Goal: Information Seeking & Learning: Understand process/instructions

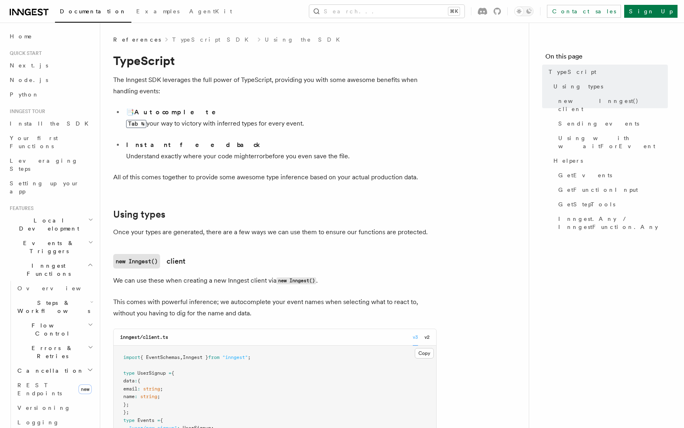
click at [185, 285] on p "We can use these when creating a new Inngest client via new Inngest() ." at bounding box center [274, 281] width 323 height 12
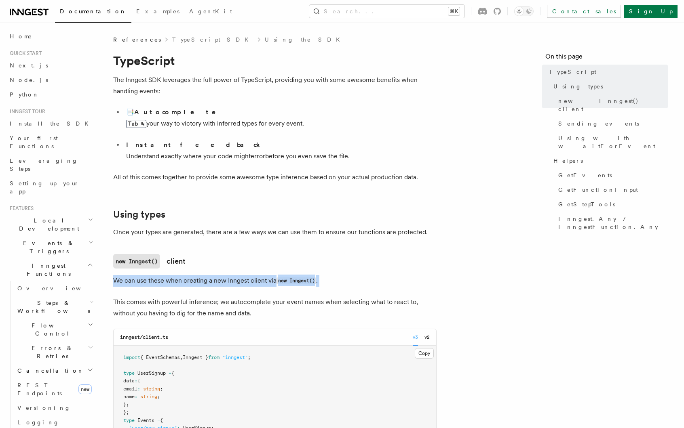
click at [185, 285] on p "We can use these when creating a new Inngest client via new Inngest() ." at bounding box center [274, 281] width 323 height 12
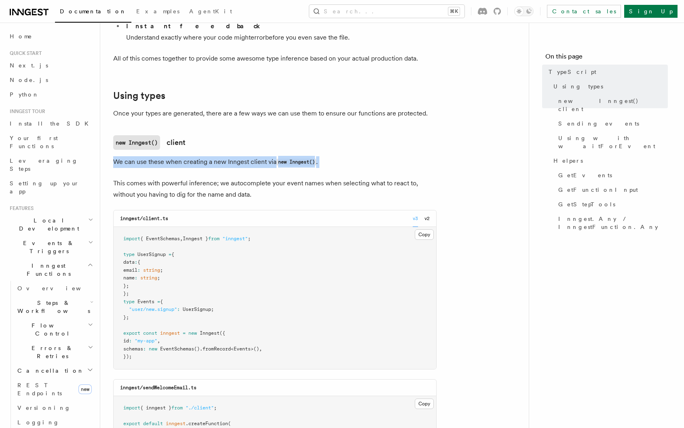
scroll to position [160, 0]
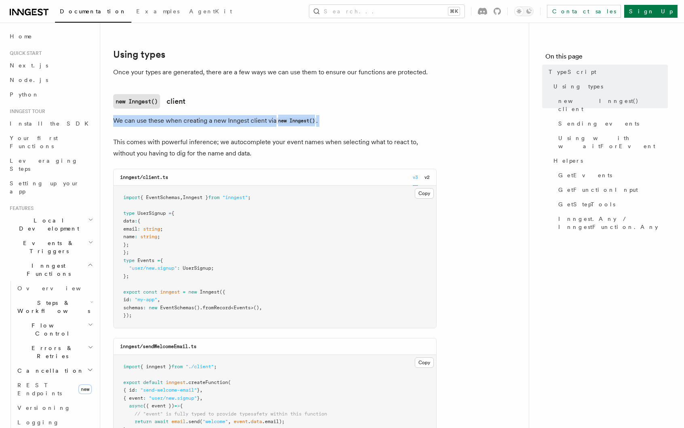
click at [187, 267] on span "UserSignup" at bounding box center [197, 268] width 28 height 6
click at [182, 252] on pre "import { EventSchemas , Inngest } from "inngest" ; type UserSignup = { data : {…" at bounding box center [275, 257] width 322 height 142
click at [164, 218] on pre "import { EventSchemas , Inngest } from "inngest" ; type UserSignup = { data : {…" at bounding box center [275, 257] width 322 height 142
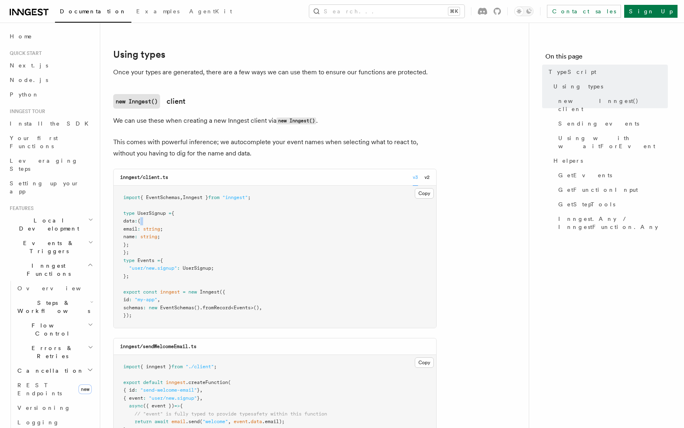
click at [164, 218] on pre "import { EventSchemas , Inngest } from "inngest" ; type UserSignup = { data : {…" at bounding box center [275, 257] width 322 height 142
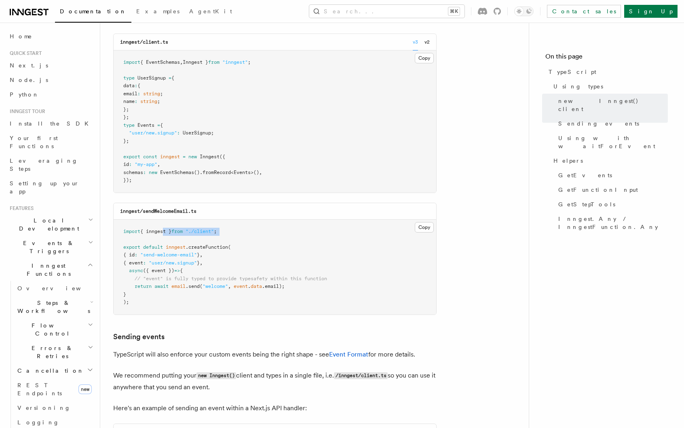
click at [163, 236] on pre "import { inngest } from "./client" ; export default inngest .createFunction ( {…" at bounding box center [275, 267] width 322 height 95
click at [169, 251] on pre "import { inngest } from "./client" ; export default inngest .createFunction ( {…" at bounding box center [275, 267] width 322 height 95
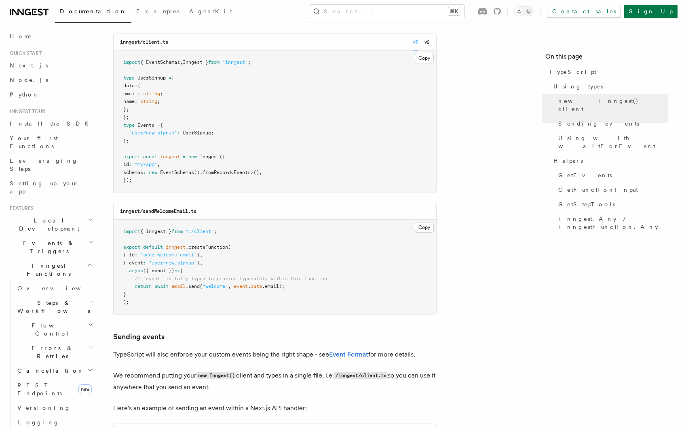
click at [169, 247] on span "inngest" at bounding box center [176, 247] width 20 height 6
click at [168, 251] on pre "import { inngest } from "./client" ; export default inngest .createFunction ( {…" at bounding box center [275, 267] width 322 height 95
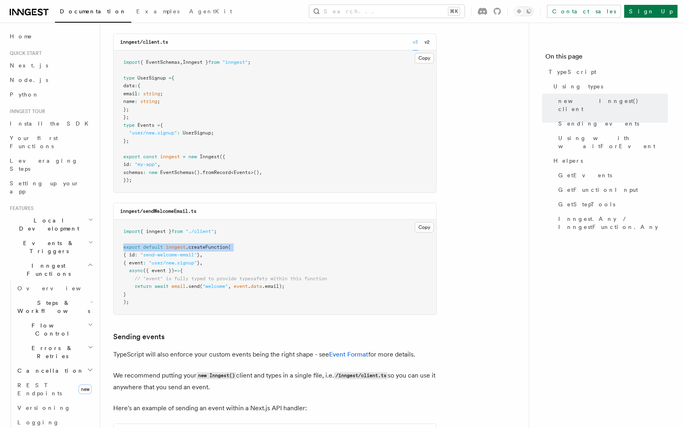
click at [168, 251] on pre "import { inngest } from "./client" ; export default inngest .createFunction ( {…" at bounding box center [275, 267] width 322 height 95
click at [169, 252] on span ""send-welcome-email"" at bounding box center [168, 255] width 57 height 6
click at [168, 255] on span ""send-welcome-email"" at bounding box center [168, 255] width 57 height 6
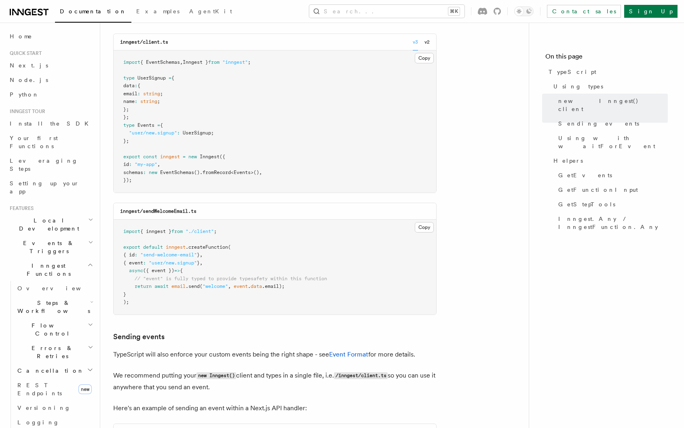
click at [168, 260] on span ""user/new.signup"" at bounding box center [173, 263] width 48 height 6
click at [179, 289] on span "email" at bounding box center [178, 287] width 14 height 6
click at [178, 286] on span "email" at bounding box center [178, 287] width 14 height 6
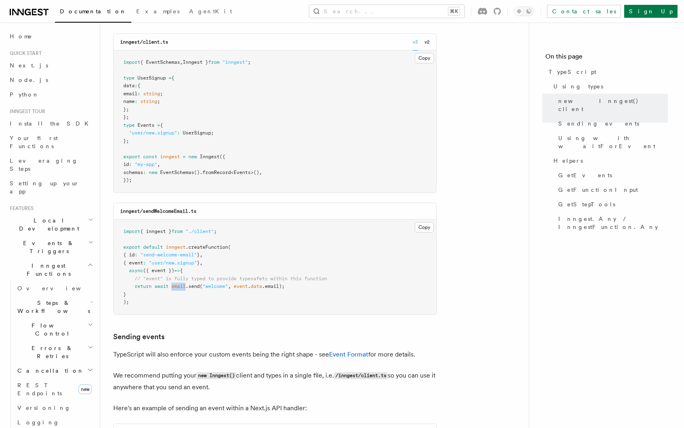
click at [178, 286] on span "email" at bounding box center [178, 287] width 14 height 6
click at [173, 266] on pre "import { inngest } from "./client" ; export default inngest .createFunction ( {…" at bounding box center [275, 267] width 322 height 95
click at [173, 263] on span ""user/new.signup"" at bounding box center [173, 263] width 48 height 6
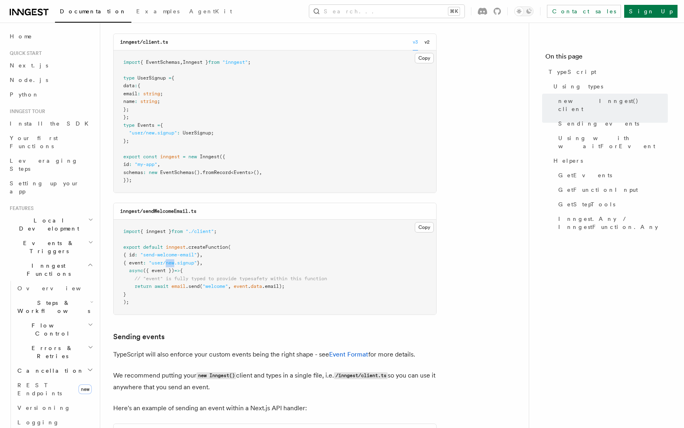
click at [173, 263] on span ""user/new.signup"" at bounding box center [173, 263] width 48 height 6
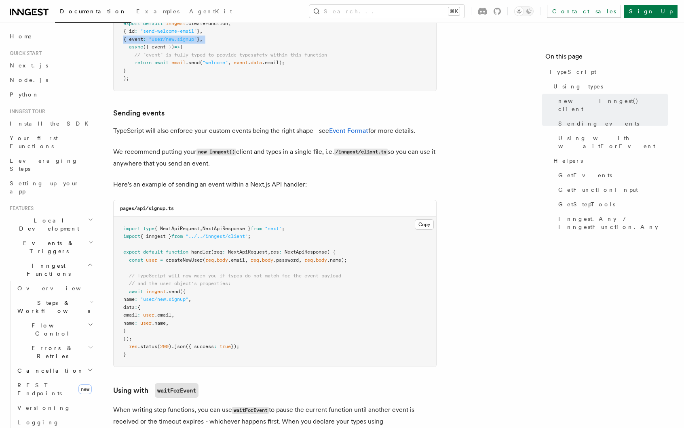
scroll to position [561, 0]
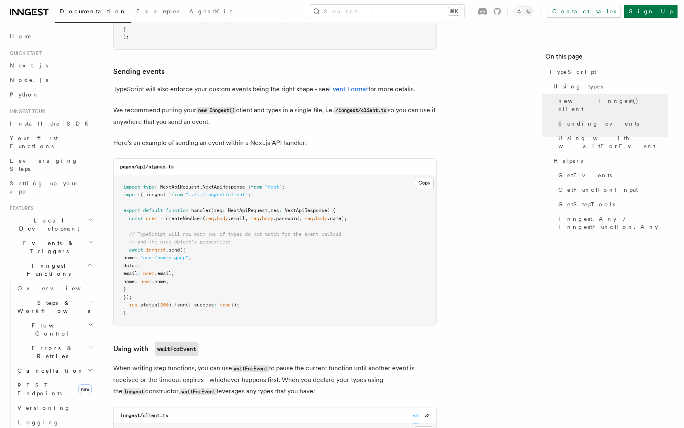
click at [187, 212] on span "function" at bounding box center [177, 211] width 23 height 6
click at [188, 220] on span "createNewUser" at bounding box center [184, 219] width 37 height 6
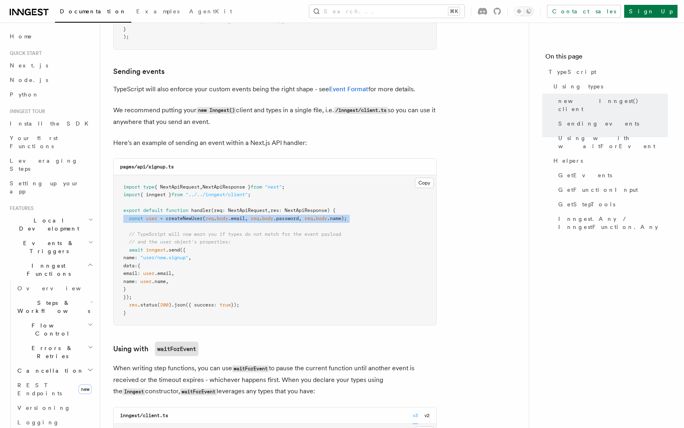
click at [188, 220] on span "createNewUser" at bounding box center [184, 219] width 37 height 6
click at [175, 250] on span ".send" at bounding box center [173, 250] width 14 height 6
click at [177, 256] on span ""user/new.signup"" at bounding box center [164, 258] width 48 height 6
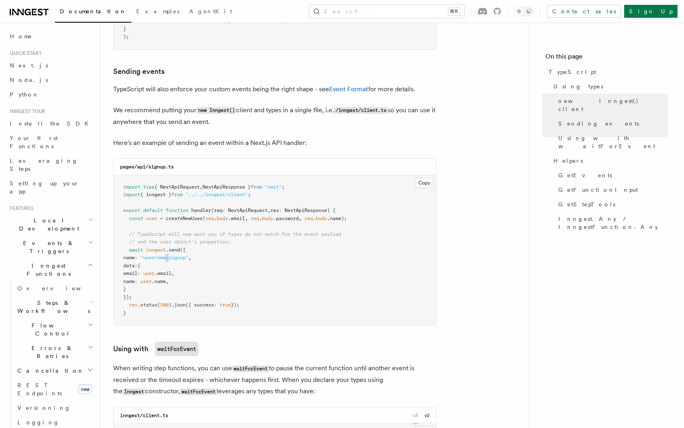
click at [177, 256] on span ""user/new.signup"" at bounding box center [164, 258] width 48 height 6
click at [172, 277] on pre "import type { NextApiRequest , NextApiResponse } from "next" ; import { inngest…" at bounding box center [275, 250] width 322 height 150
drag, startPoint x: 141, startPoint y: 253, endPoint x: 134, endPoint y: 244, distance: 11.5
click at [134, 244] on pre "import type { NextApiRequest , NextApiResponse } from "next" ; import { inngest…" at bounding box center [275, 250] width 322 height 150
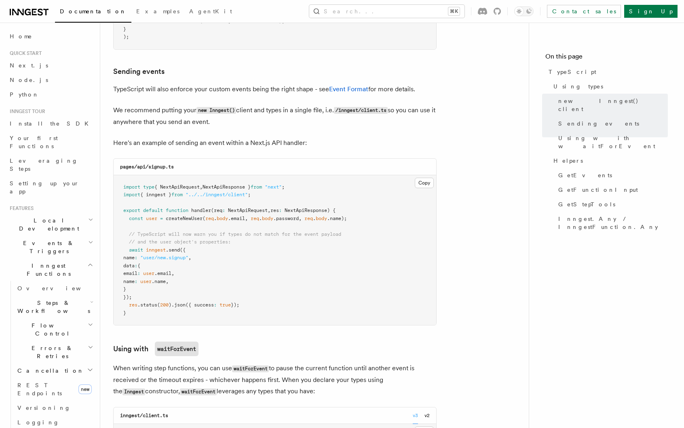
click at [134, 245] on pre "import type { NextApiRequest , NextApiResponse } from "next" ; import { inngest…" at bounding box center [275, 250] width 322 height 150
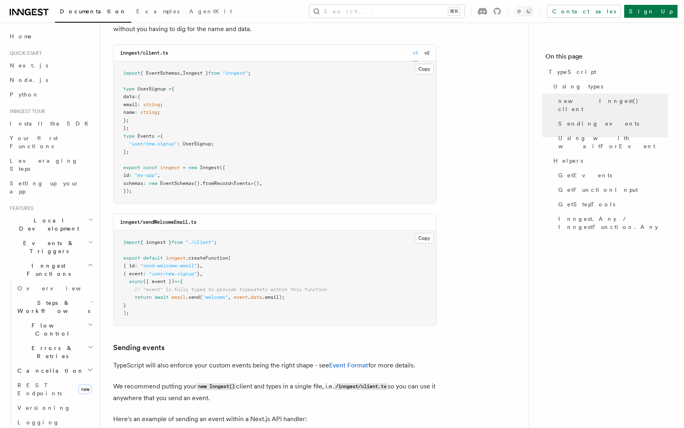
scroll to position [243, 0]
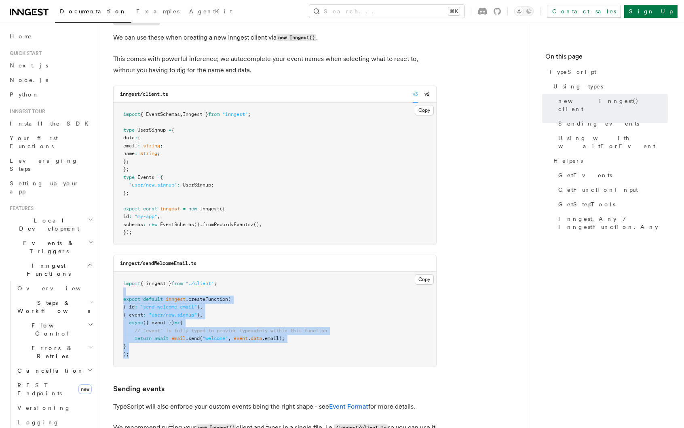
drag, startPoint x: 143, startPoint y: 356, endPoint x: 116, endPoint y: 295, distance: 66.9
click at [116, 295] on pre "import { inngest } from "./client" ; export default inngest .createFunction ( {…" at bounding box center [275, 319] width 322 height 95
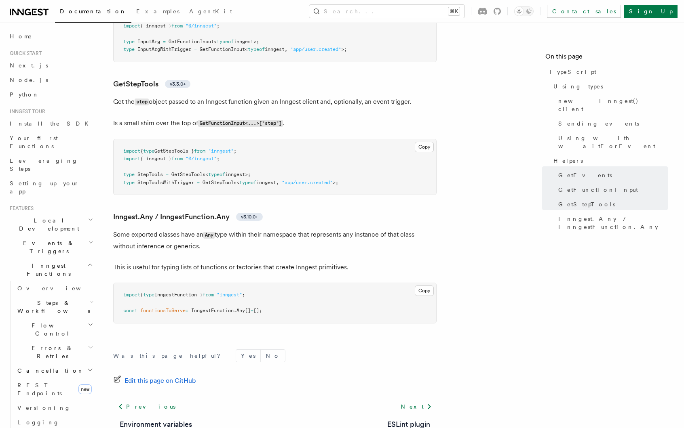
scroll to position [1880, 0]
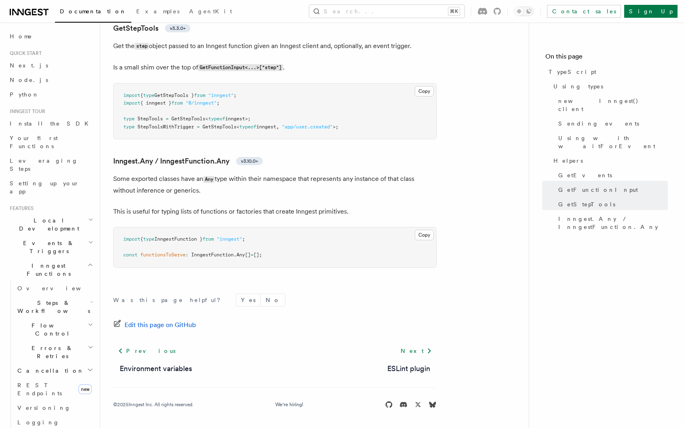
click at [65, 296] on h2 "Steps & Workflows" at bounding box center [54, 307] width 81 height 23
click at [59, 337] on span "Function steps" at bounding box center [56, 340] width 62 height 6
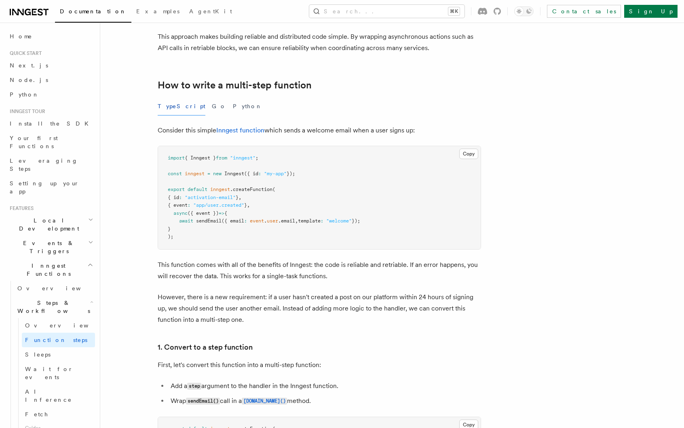
scroll to position [203, 0]
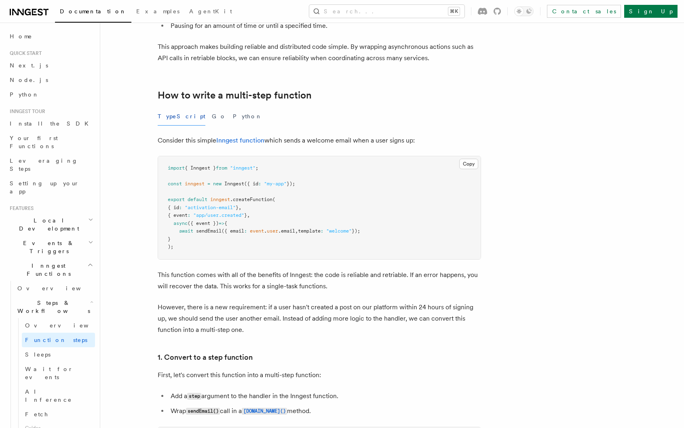
click at [192, 223] on span "({ event })" at bounding box center [202, 224] width 31 height 6
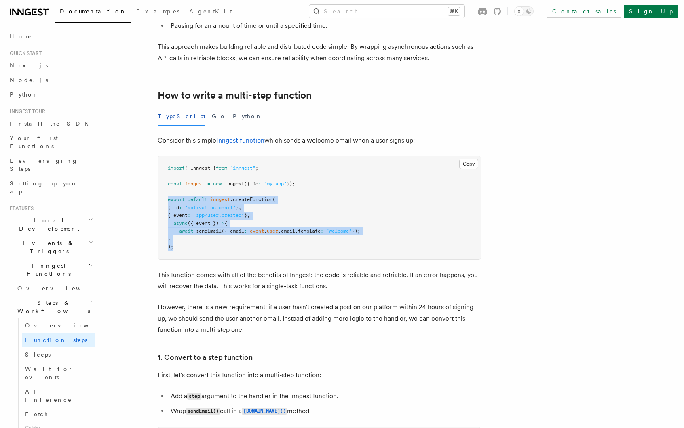
drag, startPoint x: 191, startPoint y: 254, endPoint x: 157, endPoint y: 200, distance: 63.7
click at [158, 200] on div "Copy Copied import { Inngest } from "inngest" ; const inngest = new Inngest ({ …" at bounding box center [319, 208] width 323 height 104
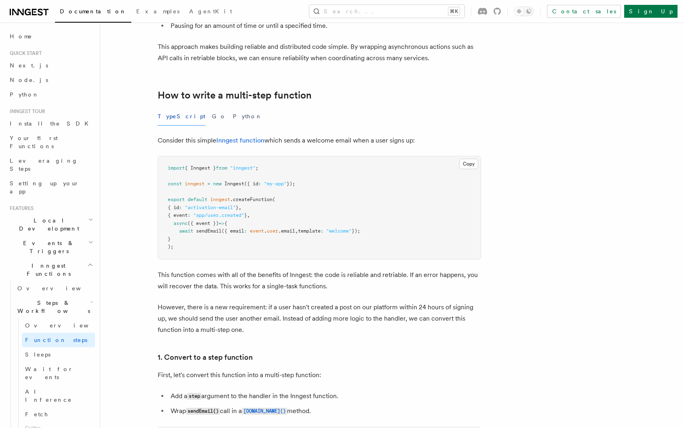
click at [193, 241] on pre "import { Inngest } from "inngest" ; const inngest = new Inngest ({ id : "my-app…" at bounding box center [319, 207] width 322 height 103
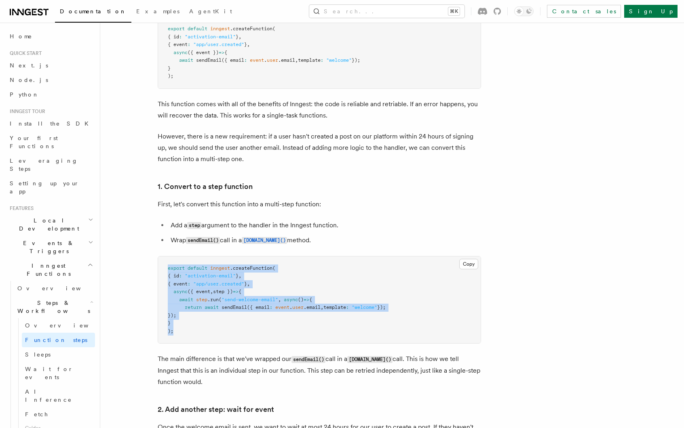
drag, startPoint x: 198, startPoint y: 328, endPoint x: 198, endPoint y: 273, distance: 55.3
click at [159, 265] on pre "export default inngest .createFunction ( { id : "activation-email" } , { event …" at bounding box center [319, 300] width 322 height 87
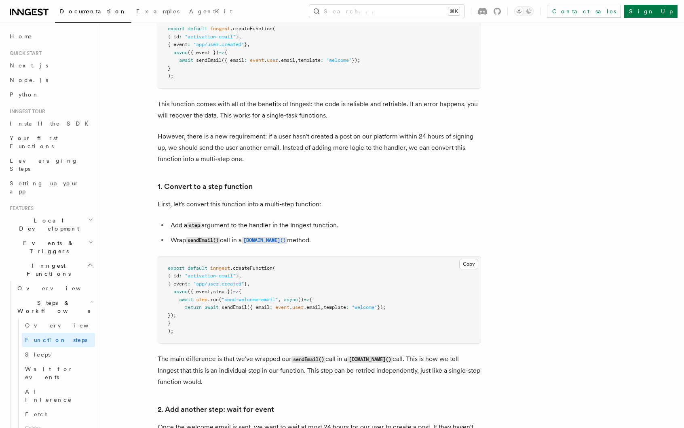
click at [241, 276] on span "," at bounding box center [239, 276] width 3 height 6
click at [249, 268] on span ".createFunction" at bounding box center [251, 268] width 42 height 6
click at [196, 270] on span "default" at bounding box center [197, 268] width 20 height 6
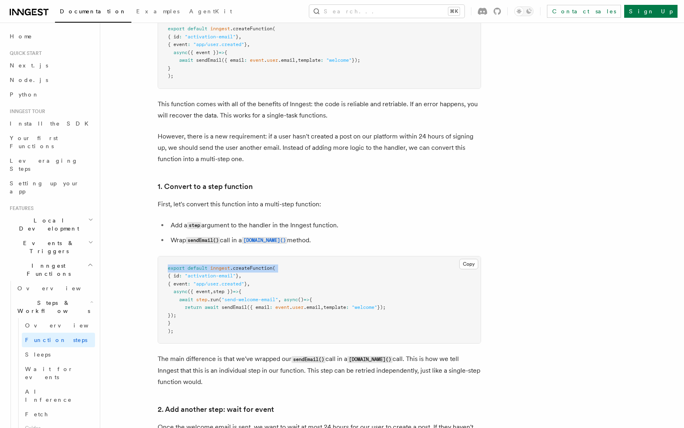
click at [196, 270] on span "default" at bounding box center [197, 268] width 20 height 6
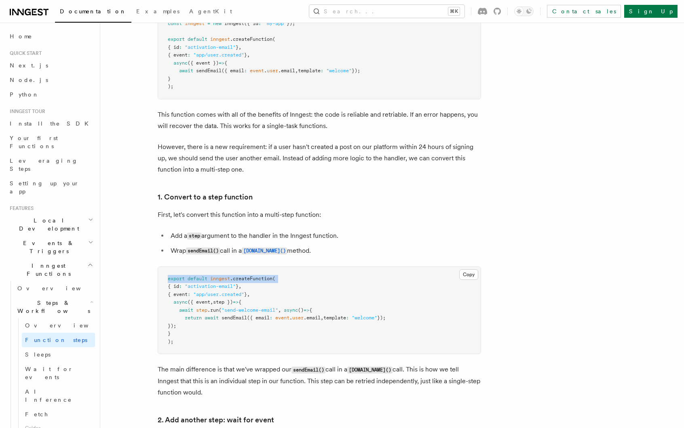
scroll to position [368, 0]
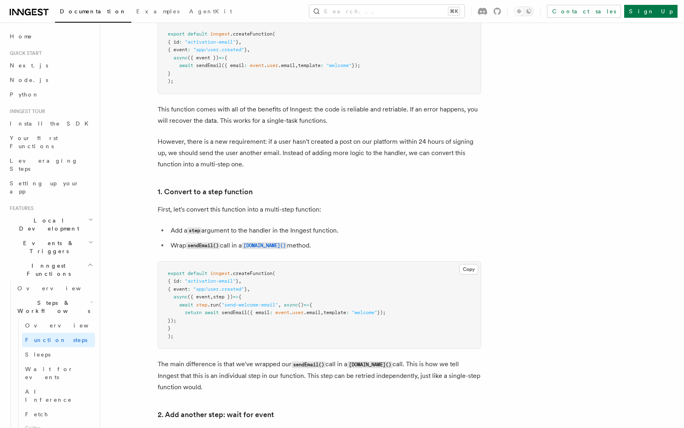
click at [175, 293] on pre "export default inngest .createFunction ( { id : "activation-email" } , { event …" at bounding box center [319, 305] width 322 height 87
click at [172, 297] on span at bounding box center [171, 297] width 6 height 6
drag, startPoint x: 180, startPoint y: 305, endPoint x: 230, endPoint y: 320, distance: 52.3
click at [230, 320] on pre "export default inngest .createFunction ( { id : "activation-email" } , { event …" at bounding box center [319, 305] width 322 height 87
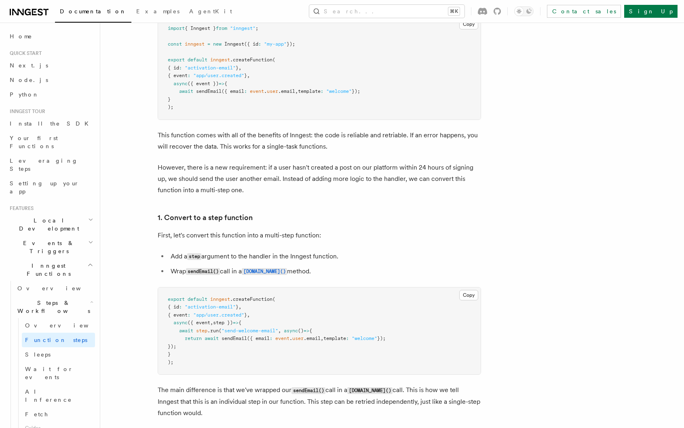
click at [228, 307] on span ""activation-email"" at bounding box center [210, 307] width 51 height 6
drag, startPoint x: 228, startPoint y: 307, endPoint x: 199, endPoint y: 308, distance: 28.7
click at [199, 308] on span ""activation-email"" at bounding box center [210, 307] width 51 height 6
drag, startPoint x: 199, startPoint y: 308, endPoint x: 232, endPoint y: 309, distance: 33.1
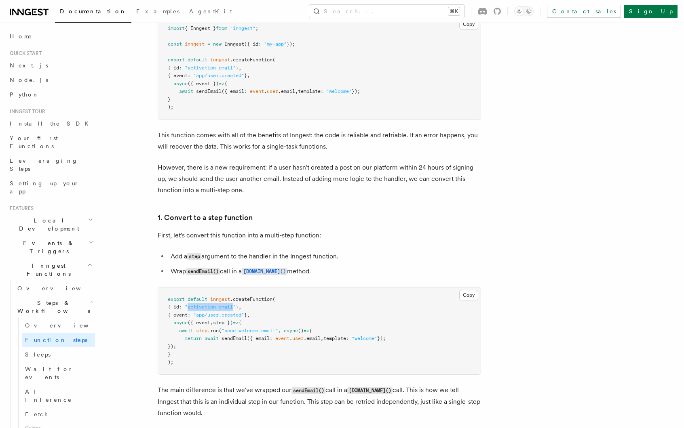
click at [232, 309] on span ""activation-email"" at bounding box center [210, 307] width 51 height 6
click at [238, 314] on span ""app/user.created"" at bounding box center [218, 315] width 51 height 6
drag, startPoint x: 238, startPoint y: 314, endPoint x: 203, endPoint y: 316, distance: 34.8
click at [203, 316] on span ""app/user.created"" at bounding box center [218, 315] width 51 height 6
click at [204, 325] on span "({ event" at bounding box center [198, 323] width 23 height 6
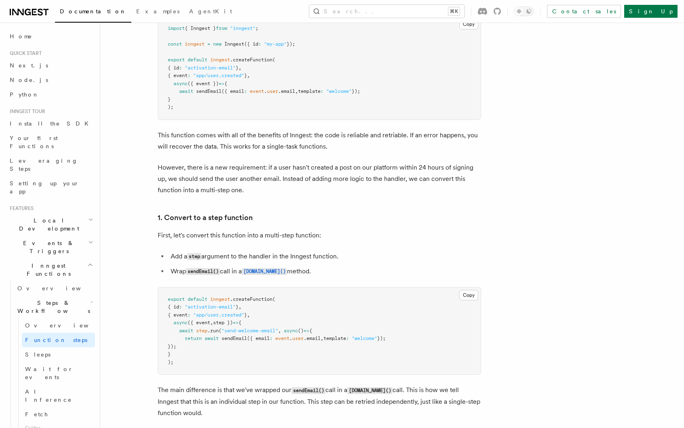
click at [204, 325] on span "({ event" at bounding box center [198, 323] width 23 height 6
click at [210, 345] on pre "export default inngest .createFunction ( { id : "activation-email" } , { event …" at bounding box center [319, 331] width 322 height 87
drag, startPoint x: 210, startPoint y: 356, endPoint x: 158, endPoint y: 291, distance: 83.3
click at [158, 291] on pre "export default inngest .createFunction ( { id : "activation-email" } , { event …" at bounding box center [319, 331] width 322 height 87
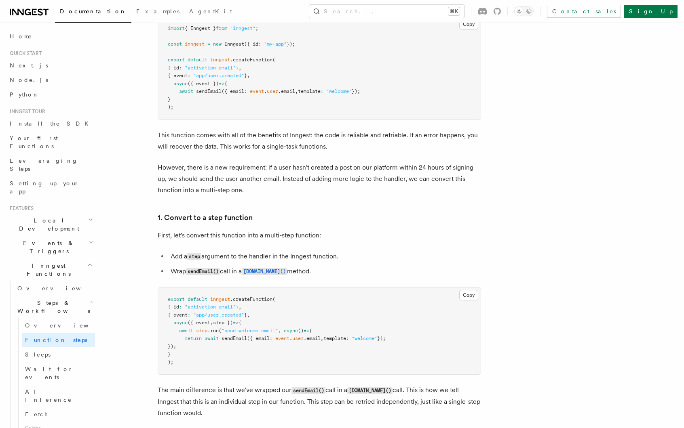
scroll to position [501, 0]
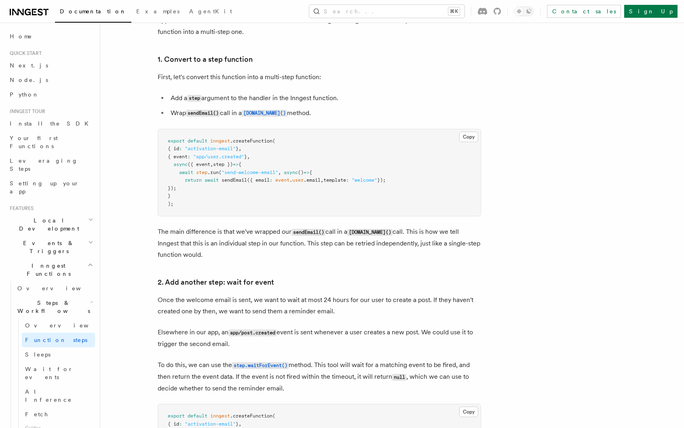
click at [174, 250] on p "The main difference is that we've wrapped our sendEmail() call in a [DOMAIN_NAM…" at bounding box center [319, 243] width 323 height 34
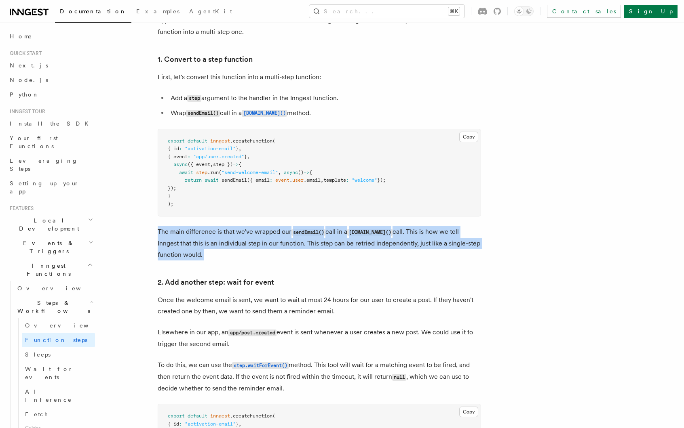
click at [174, 250] on p "The main difference is that we've wrapped our sendEmail() call in a [DOMAIN_NAM…" at bounding box center [319, 243] width 323 height 34
click at [177, 246] on p "The main difference is that we've wrapped our sendEmail() call in a [DOMAIN_NAM…" at bounding box center [319, 243] width 323 height 34
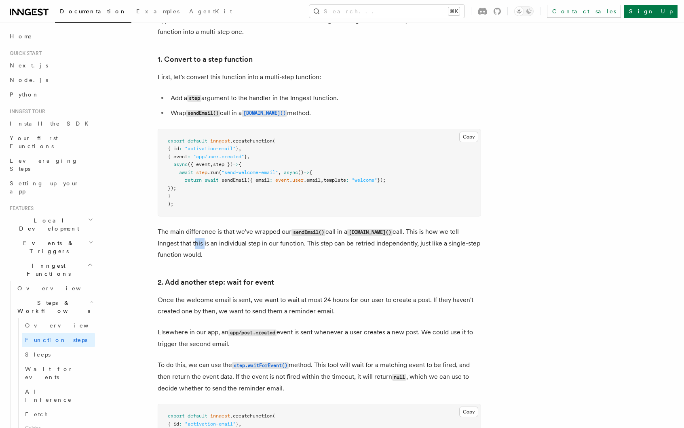
click at [177, 246] on p "The main difference is that we've wrapped our sendEmail() call in a [DOMAIN_NAM…" at bounding box center [319, 243] width 323 height 34
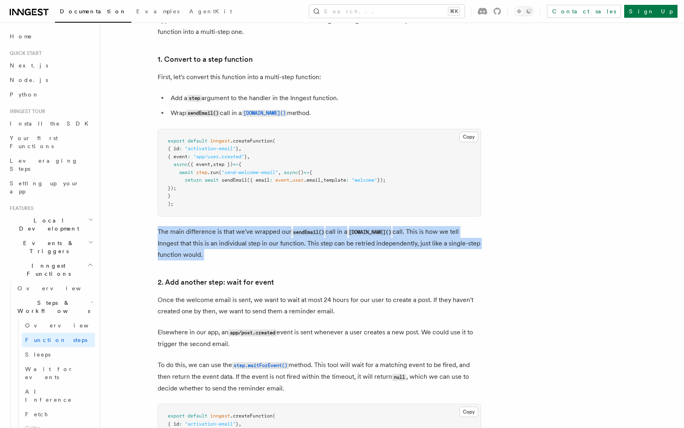
click at [177, 246] on p "The main difference is that we've wrapped our sendEmail() call in a [DOMAIN_NAM…" at bounding box center [319, 243] width 323 height 34
click at [179, 241] on p "The main difference is that we've wrapped our sendEmail() call in a [DOMAIN_NAM…" at bounding box center [319, 243] width 323 height 34
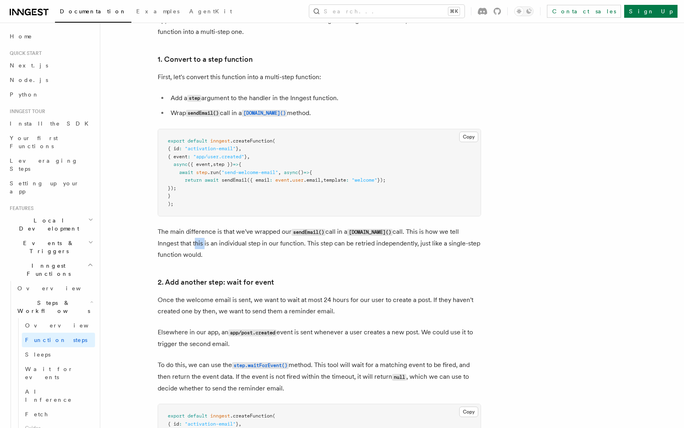
click at [179, 241] on p "The main difference is that we've wrapped our sendEmail() call in a [DOMAIN_NAM…" at bounding box center [319, 243] width 323 height 34
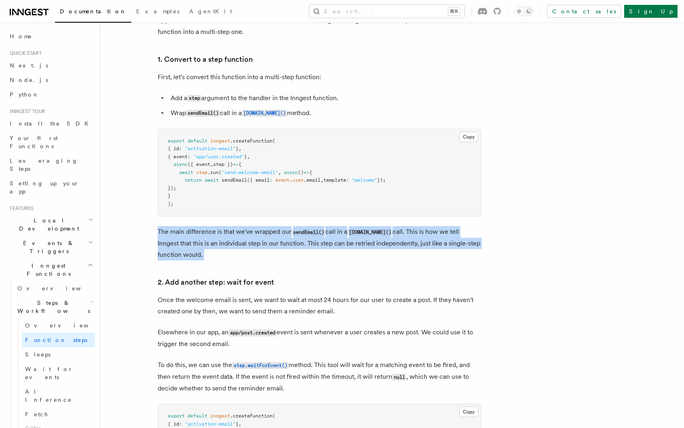
click at [179, 241] on p "The main difference is that we've wrapped our sendEmail() call in a [DOMAIN_NAM…" at bounding box center [319, 243] width 323 height 34
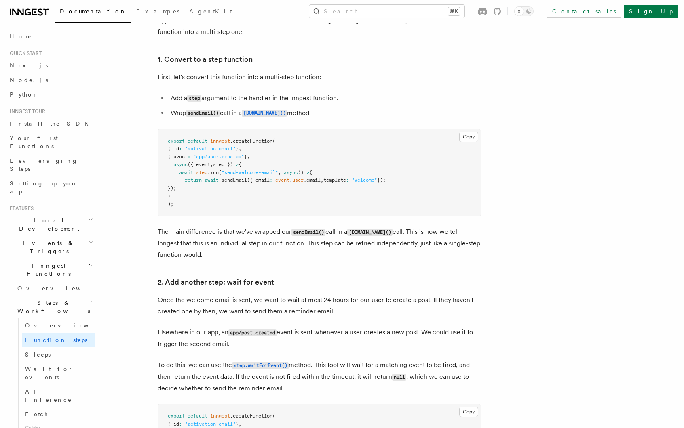
click at [179, 243] on p "The main difference is that we've wrapped our sendEmail() call in a [DOMAIN_NAM…" at bounding box center [319, 243] width 323 height 34
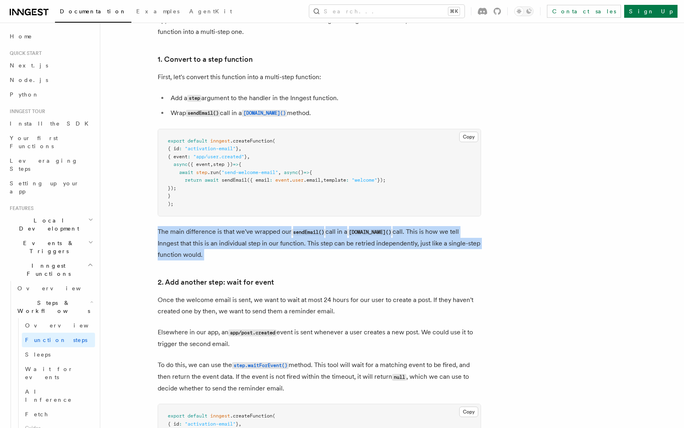
click at [179, 243] on p "The main difference is that we've wrapped our sendEmail() call in a [DOMAIN_NAM…" at bounding box center [319, 243] width 323 height 34
click at [181, 247] on p "The main difference is that we've wrapped our sendEmail() call in a [DOMAIN_NAM…" at bounding box center [319, 243] width 323 height 34
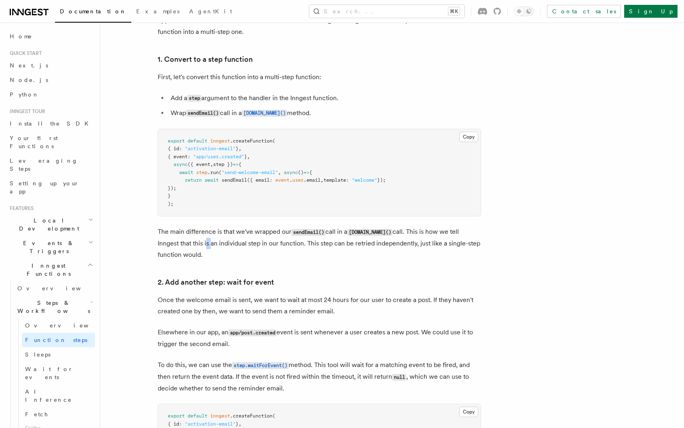
click at [181, 247] on p "The main difference is that we've wrapped our sendEmail() call in a [DOMAIN_NAM…" at bounding box center [319, 243] width 323 height 34
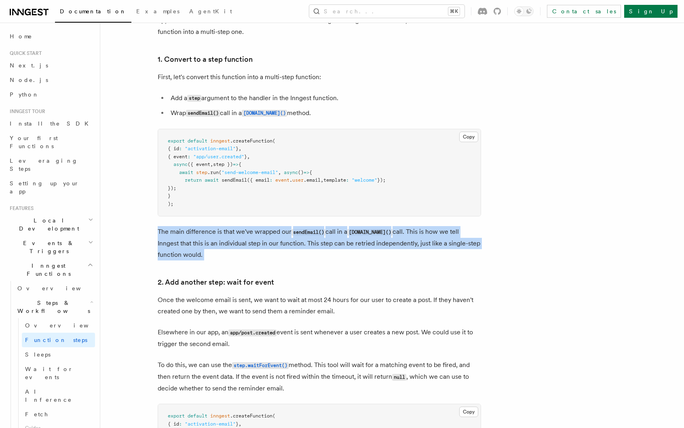
click at [181, 247] on p "The main difference is that we've wrapped our sendEmail() call in a [DOMAIN_NAM…" at bounding box center [319, 243] width 323 height 34
click at [181, 245] on p "The main difference is that we've wrapped our sendEmail() call in a [DOMAIN_NAM…" at bounding box center [319, 243] width 323 height 34
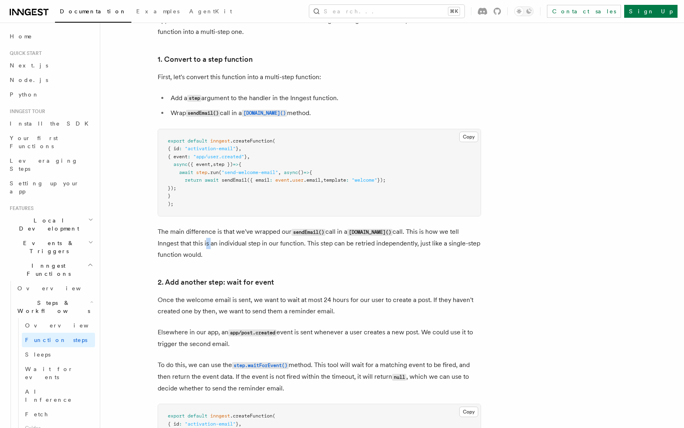
click at [181, 245] on p "The main difference is that we've wrapped our sendEmail() call in a [DOMAIN_NAM…" at bounding box center [319, 243] width 323 height 34
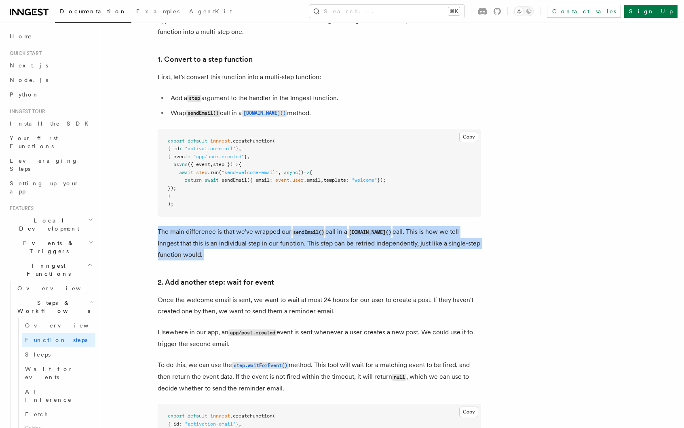
click at [181, 245] on p "The main difference is that we've wrapped our sendEmail() call in a [DOMAIN_NAM…" at bounding box center [319, 243] width 323 height 34
click at [182, 250] on p "The main difference is that we've wrapped our sendEmail() call in a [DOMAIN_NAM…" at bounding box center [319, 243] width 323 height 34
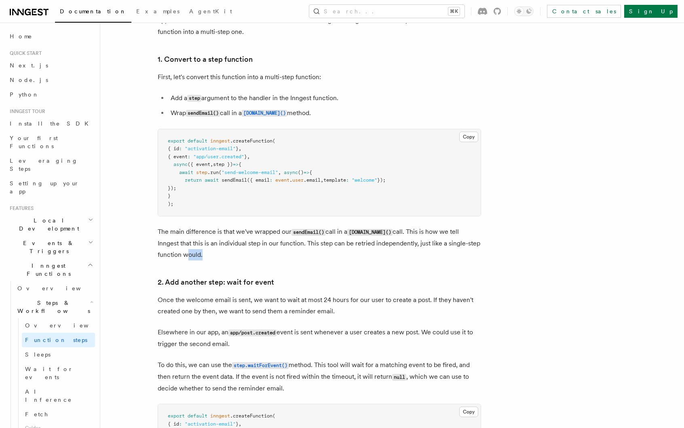
click at [182, 250] on p "The main difference is that we've wrapped our sendEmail() call in a [DOMAIN_NAM…" at bounding box center [319, 243] width 323 height 34
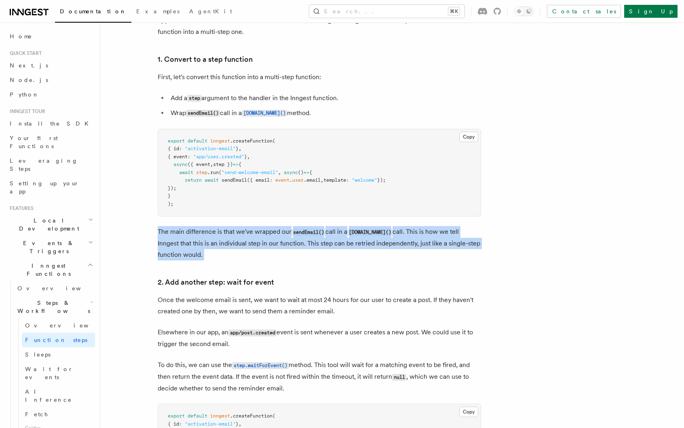
click at [182, 250] on p "The main difference is that we've wrapped our sendEmail() call in a [DOMAIN_NAM…" at bounding box center [319, 243] width 323 height 34
click at [182, 247] on p "The main difference is that we've wrapped our sendEmail() call in a [DOMAIN_NAM…" at bounding box center [319, 243] width 323 height 34
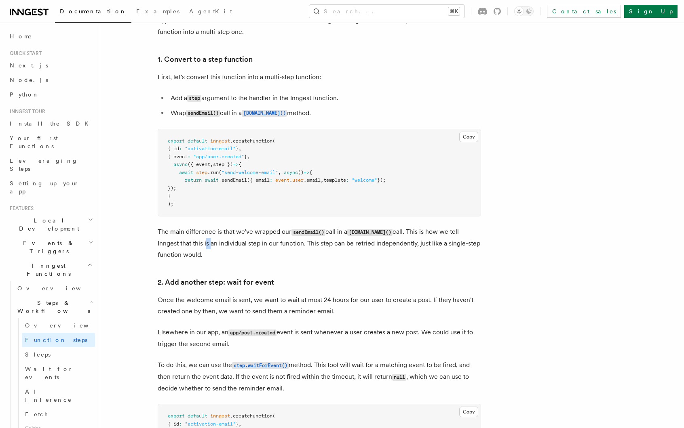
click at [182, 247] on p "The main difference is that we've wrapped our sendEmail() call in a [DOMAIN_NAM…" at bounding box center [319, 243] width 323 height 34
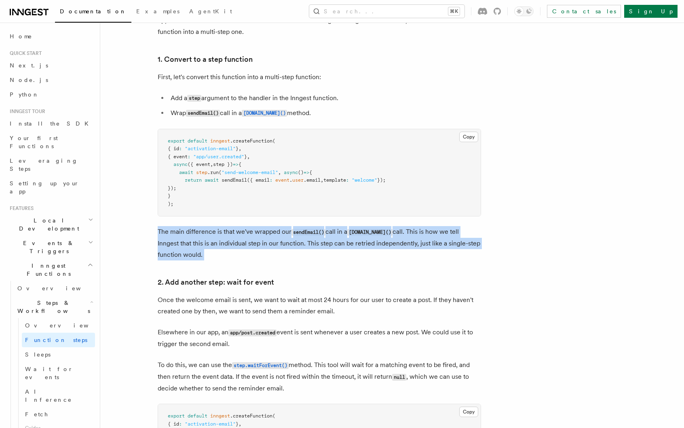
click at [182, 247] on p "The main difference is that we've wrapped our sendEmail() call in a [DOMAIN_NAM…" at bounding box center [319, 243] width 323 height 34
click at [182, 245] on p "The main difference is that we've wrapped our sendEmail() call in a [DOMAIN_NAM…" at bounding box center [319, 243] width 323 height 34
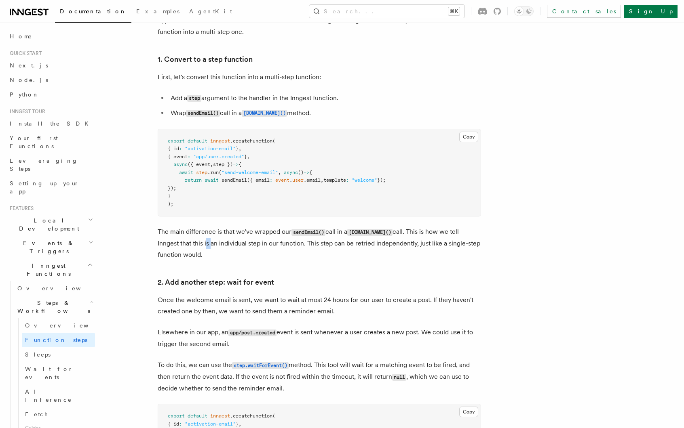
click at [182, 245] on p "The main difference is that we've wrapped our sendEmail() call in a [DOMAIN_NAM…" at bounding box center [319, 243] width 323 height 34
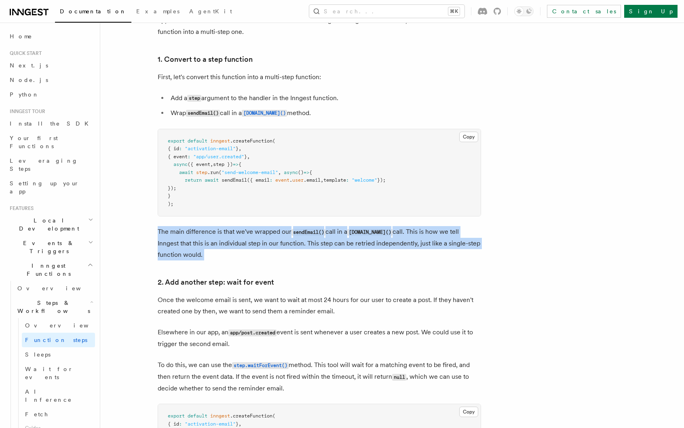
click at [182, 245] on p "The main difference is that we've wrapped our sendEmail() call in a [DOMAIN_NAM…" at bounding box center [319, 243] width 323 height 34
click at [183, 242] on p "The main difference is that we've wrapped our sendEmail() call in a [DOMAIN_NAM…" at bounding box center [319, 243] width 323 height 34
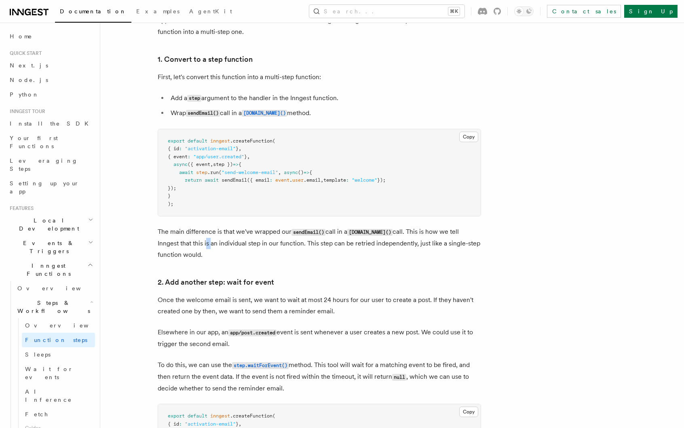
click at [183, 242] on p "The main difference is that we've wrapped our sendEmail() call in a [DOMAIN_NAM…" at bounding box center [319, 243] width 323 height 34
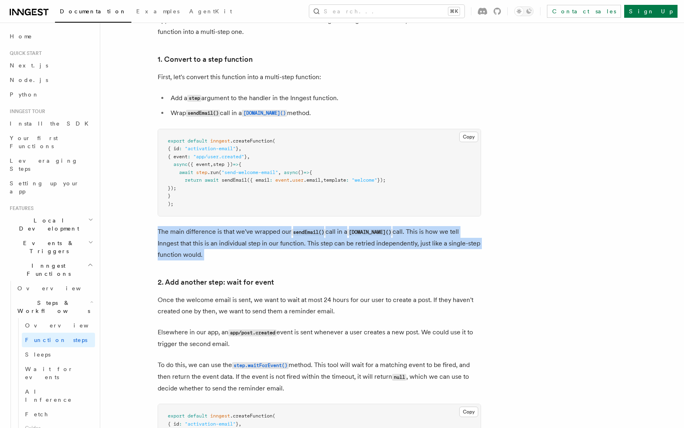
click at [183, 242] on p "The main difference is that we've wrapped our sendEmail() call in a [DOMAIN_NAM…" at bounding box center [319, 243] width 323 height 34
click at [183, 237] on p "The main difference is that we've wrapped our sendEmail() call in a [DOMAIN_NAM…" at bounding box center [319, 243] width 323 height 34
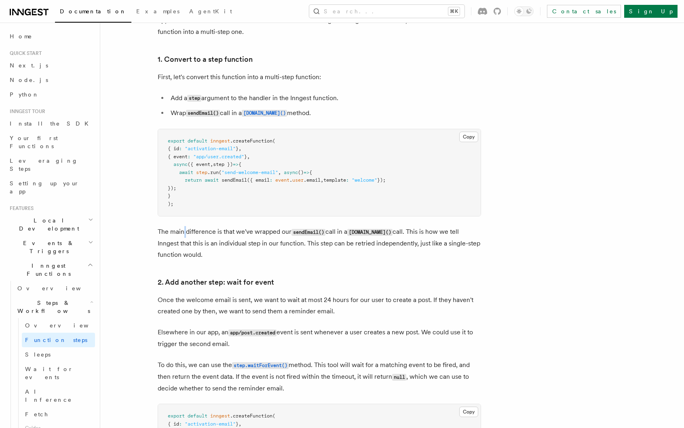
click at [183, 237] on p "The main difference is that we've wrapped our sendEmail() call in a [DOMAIN_NAM…" at bounding box center [319, 243] width 323 height 34
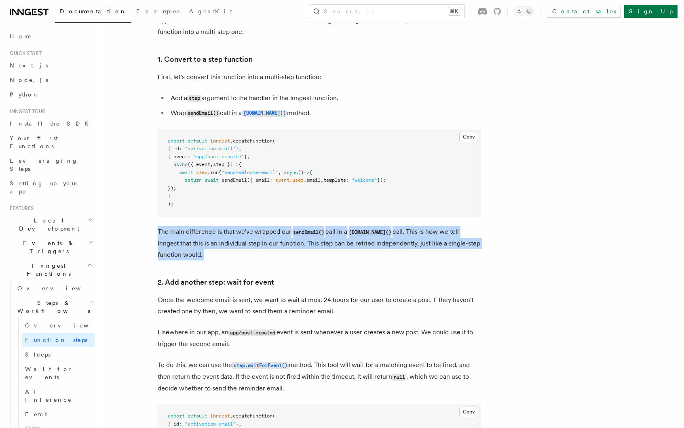
click at [183, 237] on p "The main difference is that we've wrapped our sendEmail() call in a [DOMAIN_NAM…" at bounding box center [319, 243] width 323 height 34
click at [185, 236] on p "The main difference is that we've wrapped our sendEmail() call in a [DOMAIN_NAM…" at bounding box center [319, 243] width 323 height 34
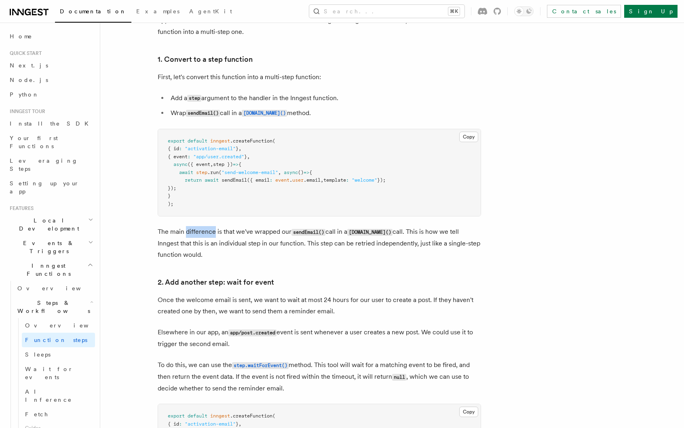
click at [185, 236] on p "The main difference is that we've wrapped our sendEmail() call in a [DOMAIN_NAM…" at bounding box center [319, 243] width 323 height 34
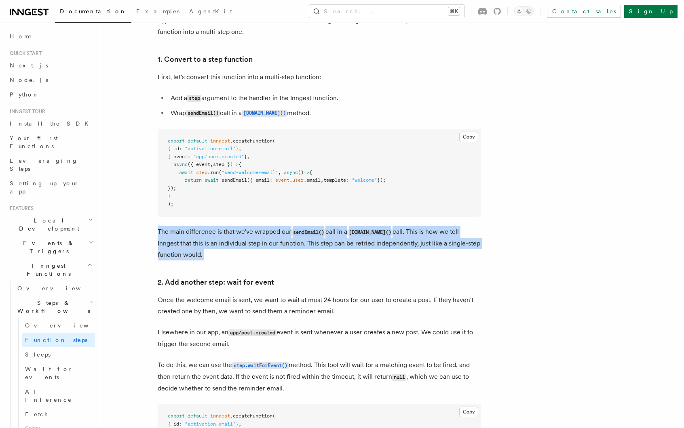
click at [185, 236] on p "The main difference is that we've wrapped our sendEmail() call in a [DOMAIN_NAM…" at bounding box center [319, 243] width 323 height 34
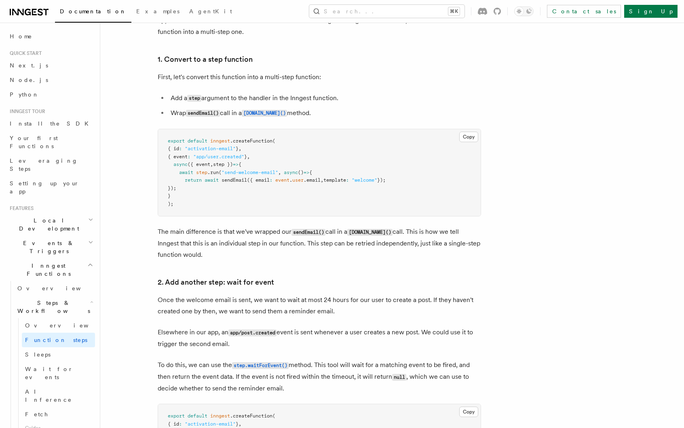
click at [191, 183] on pre "export default inngest .createFunction ( { id : "activation-email" } , { event …" at bounding box center [319, 172] width 322 height 87
drag, startPoint x: 202, startPoint y: 198, endPoint x: 184, endPoint y: 172, distance: 31.9
click at [164, 141] on pre "export default inngest .createFunction ( { id : "activation-email" } , { event …" at bounding box center [319, 172] width 322 height 87
click at [187, 175] on pre "export default inngest .createFunction ( { id : "activation-email" } , { event …" at bounding box center [319, 172] width 322 height 87
